Goal: Information Seeking & Learning: Learn about a topic

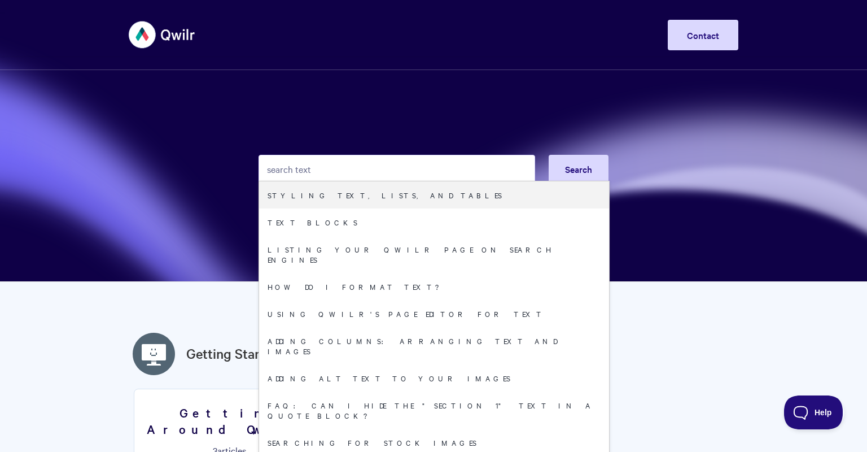
drag, startPoint x: 351, startPoint y: 164, endPoint x: 215, endPoint y: 151, distance: 136.7
click at [259, 155] on input "search text" at bounding box center [397, 169] width 277 height 28
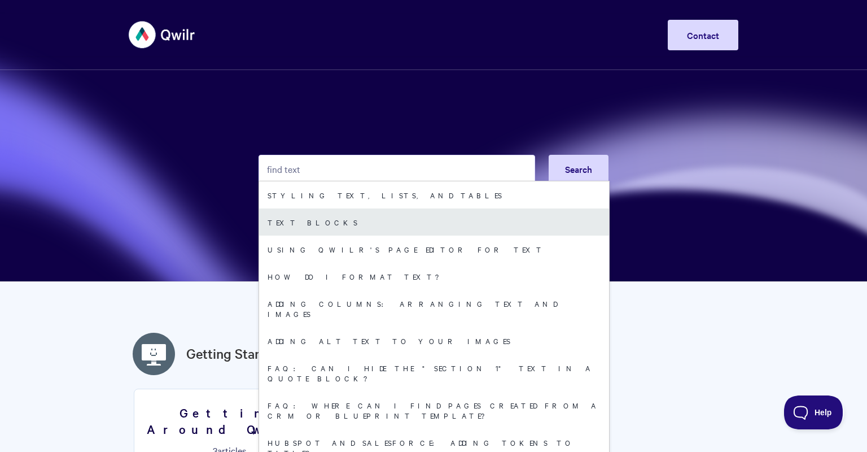
type input "find text"
click at [296, 215] on link "Text Blocks" at bounding box center [434, 221] width 350 height 27
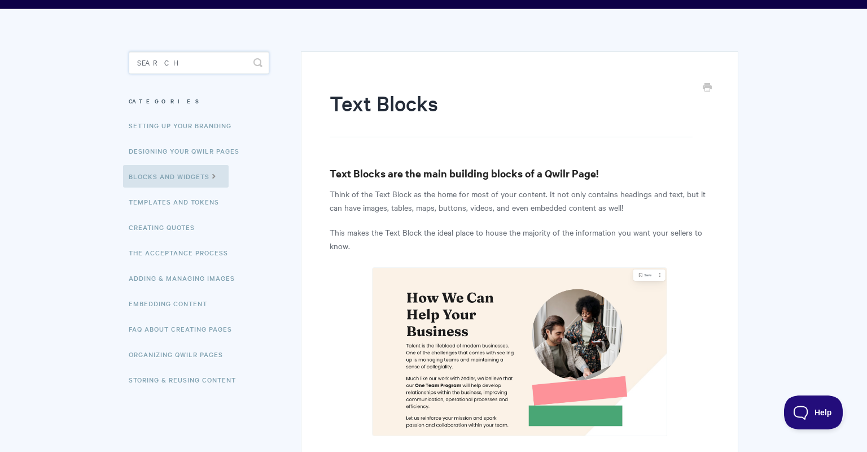
click at [182, 60] on input "Search" at bounding box center [199, 62] width 141 height 23
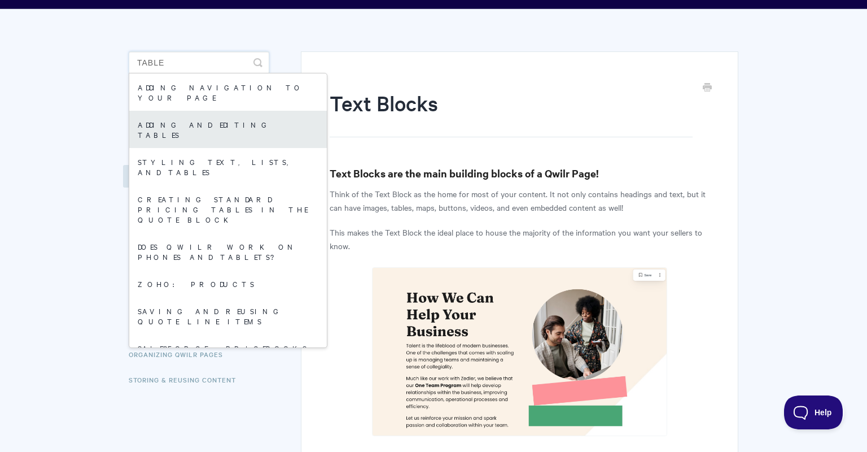
type input "table"
click at [246, 111] on link "Adding and editing tables" at bounding box center [228, 129] width 198 height 37
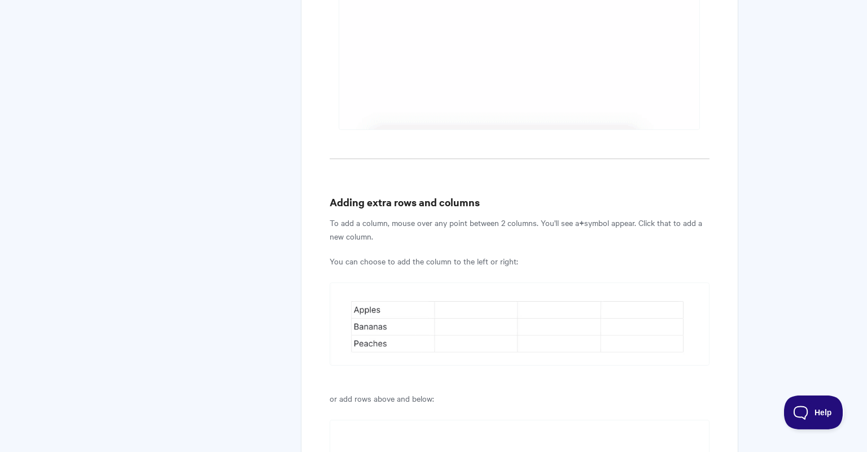
scroll to position [1037, 0]
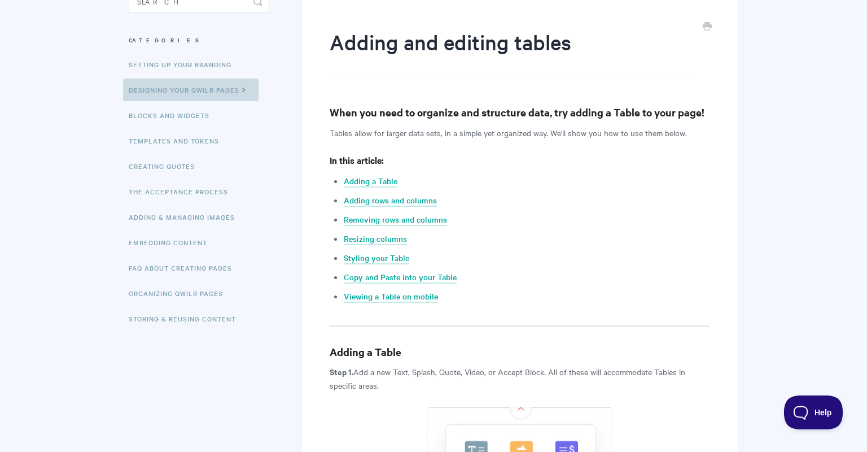
scroll to position [0, 0]
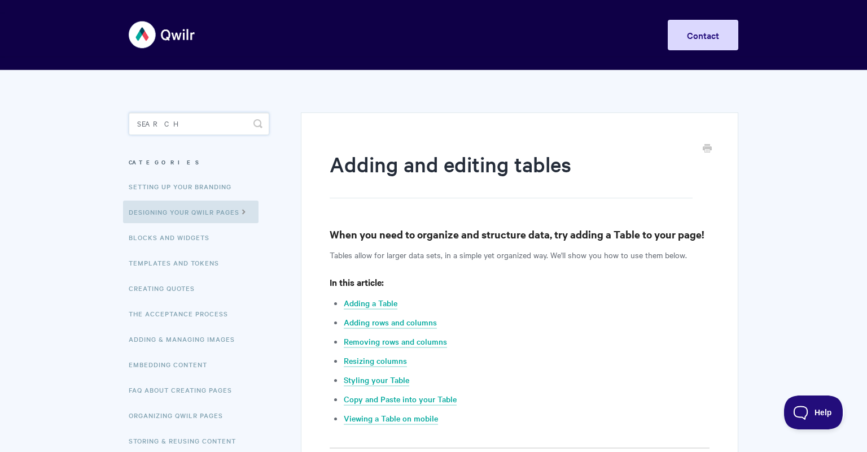
click at [174, 119] on input "Search" at bounding box center [199, 123] width 141 height 23
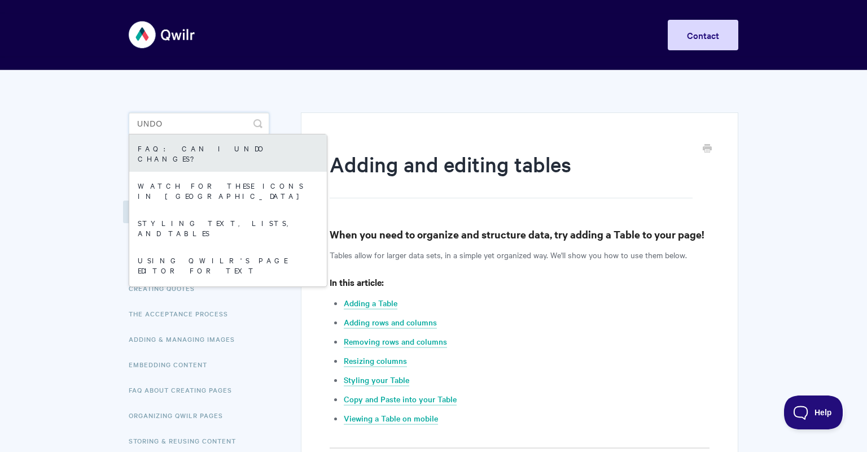
type input "undo"
click at [185, 151] on link "FAQ: Can I undo changes?" at bounding box center [228, 152] width 198 height 37
